Goal: Transaction & Acquisition: Book appointment/travel/reservation

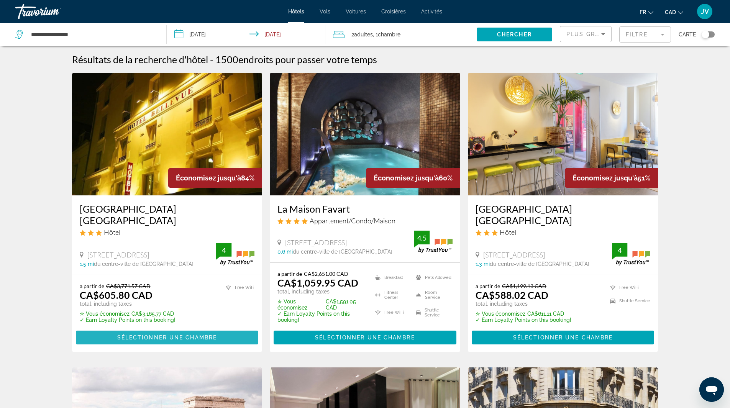
click at [148, 329] on span "Main content" at bounding box center [167, 337] width 183 height 18
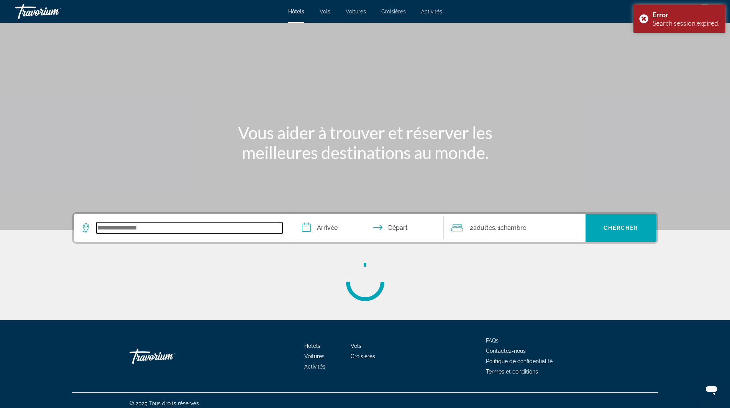
click at [162, 228] on input "Search widget" at bounding box center [190, 227] width 186 height 11
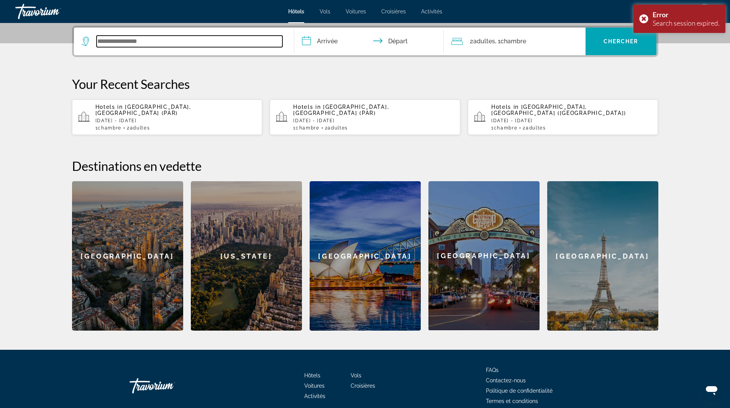
scroll to position [187, 0]
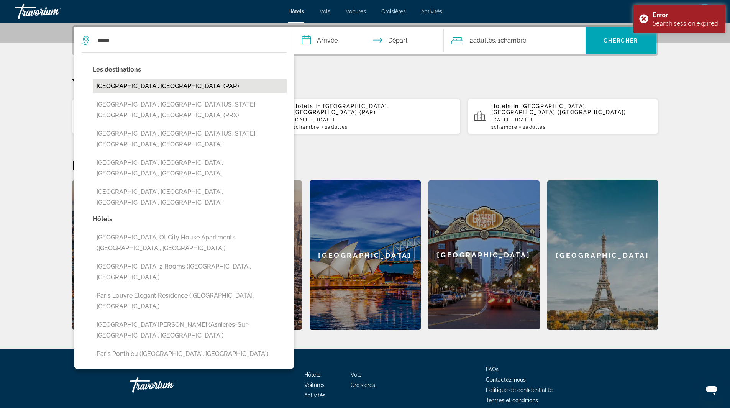
click at [116, 85] on button "[GEOGRAPHIC_DATA], [GEOGRAPHIC_DATA] (PAR)" at bounding box center [190, 86] width 194 height 15
type input "**********"
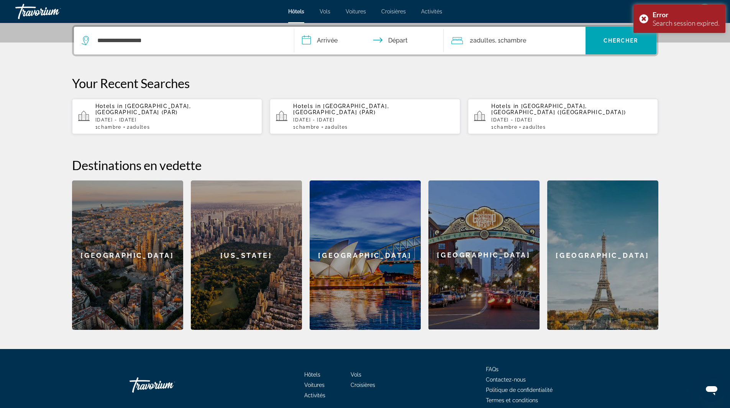
click at [334, 46] on input "**********" at bounding box center [370, 42] width 152 height 30
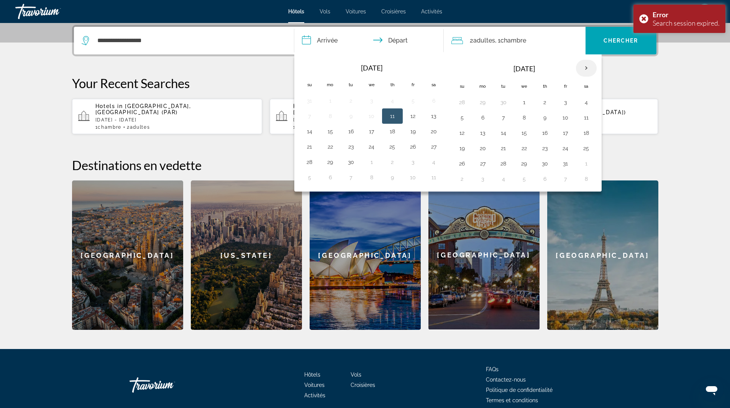
click at [584, 65] on th "Next month" at bounding box center [586, 68] width 21 height 17
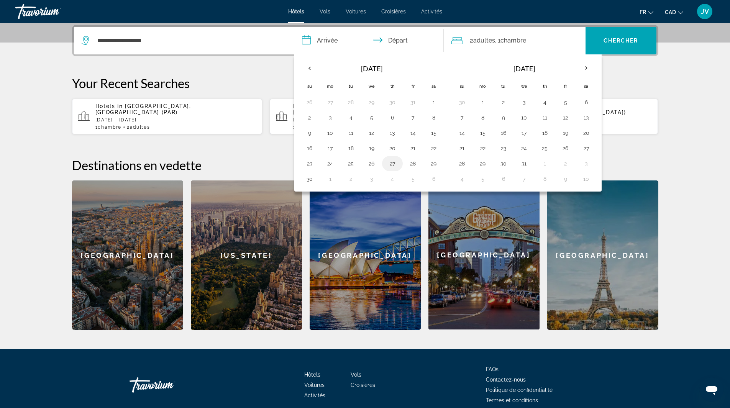
click at [388, 162] on button "27" at bounding box center [392, 163] width 12 height 11
click at [487, 98] on button "1" at bounding box center [482, 102] width 12 height 11
type input "**********"
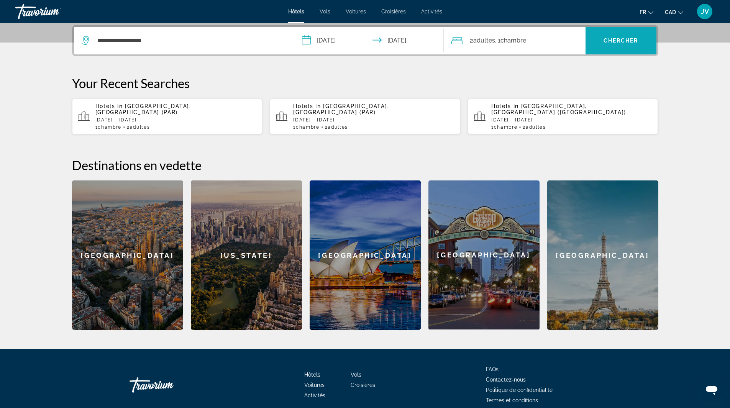
click at [594, 37] on span "Search widget" at bounding box center [620, 40] width 71 height 18
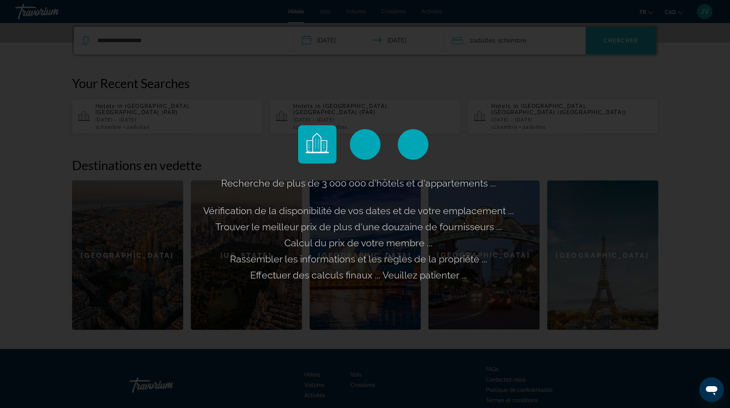
click at [597, 39] on div "Recherche de plus de 3 000 000 d'hôtels et d'appartements ... Vérification de l…" at bounding box center [365, 204] width 730 height 408
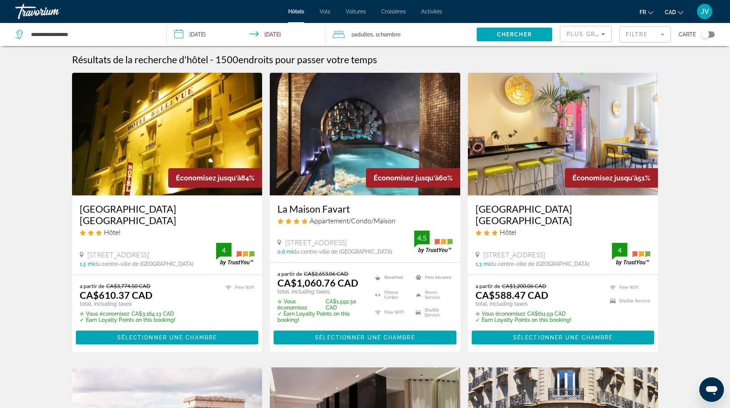
click at [127, 243] on div "[STREET_ADDRESS] 1.5 mi du centre-ville de [GEOGRAPHIC_DATA] de l'hôtel 4" at bounding box center [167, 255] width 175 height 24
click at [174, 201] on div "[GEOGRAPHIC_DATA] [GEOGRAPHIC_DATA] Hôtel [STREET_ADDRESS] 1.5 mi du centre-vil…" at bounding box center [167, 234] width 190 height 79
click at [172, 205] on h3 "[GEOGRAPHIC_DATA] [GEOGRAPHIC_DATA]" at bounding box center [167, 214] width 175 height 23
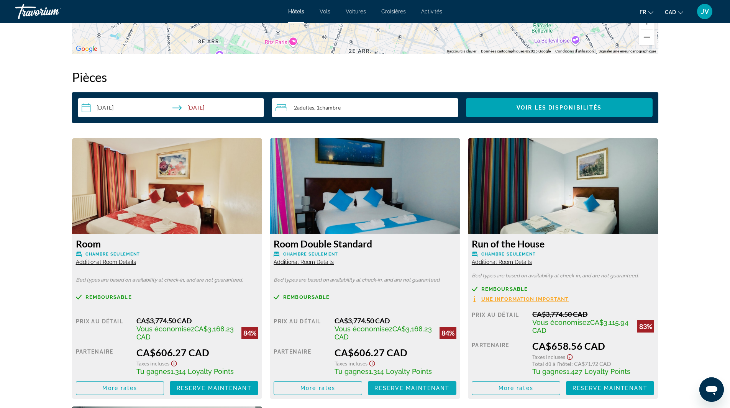
scroll to position [1010, 0]
